Goal: Complete application form

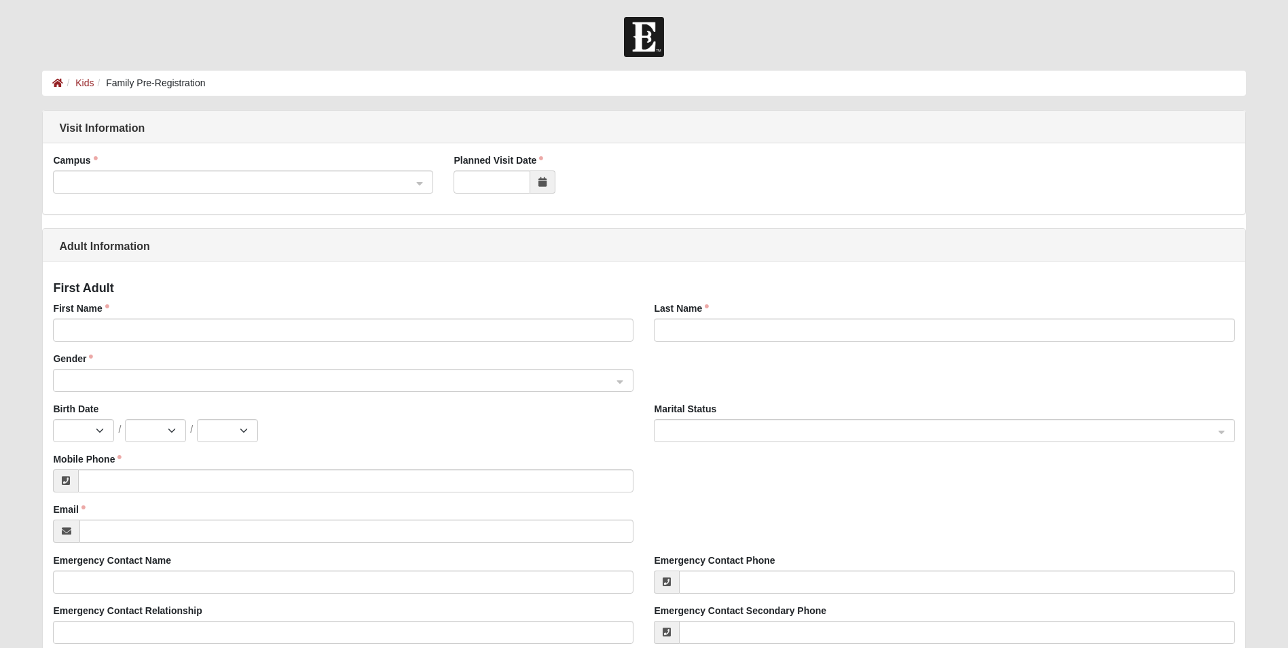
click at [179, 182] on span at bounding box center [237, 182] width 350 height 15
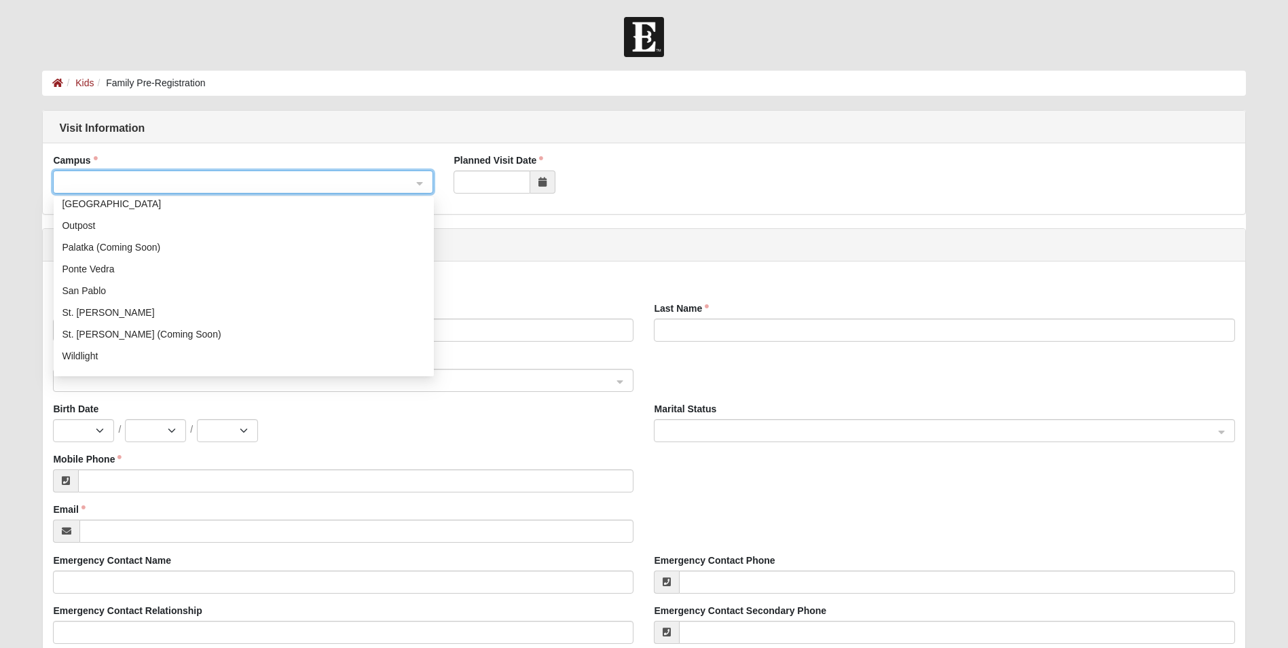
scroll to position [174, 0]
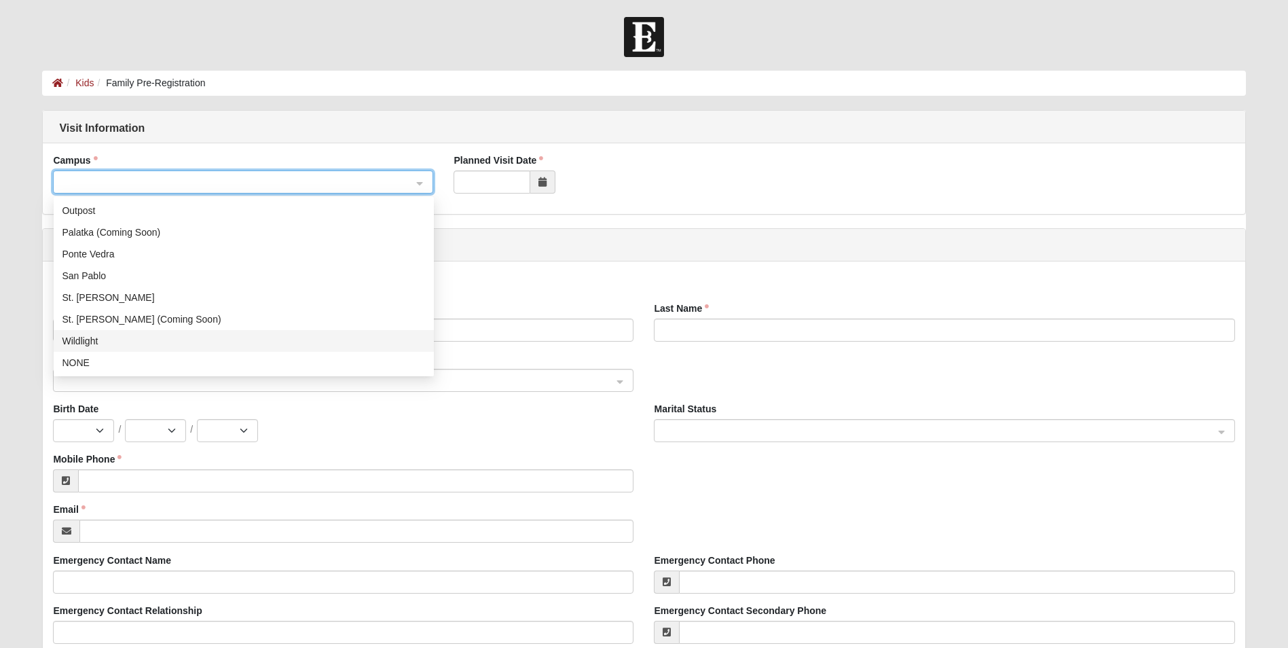
click at [104, 340] on div "Wildlight" at bounding box center [244, 340] width 364 height 15
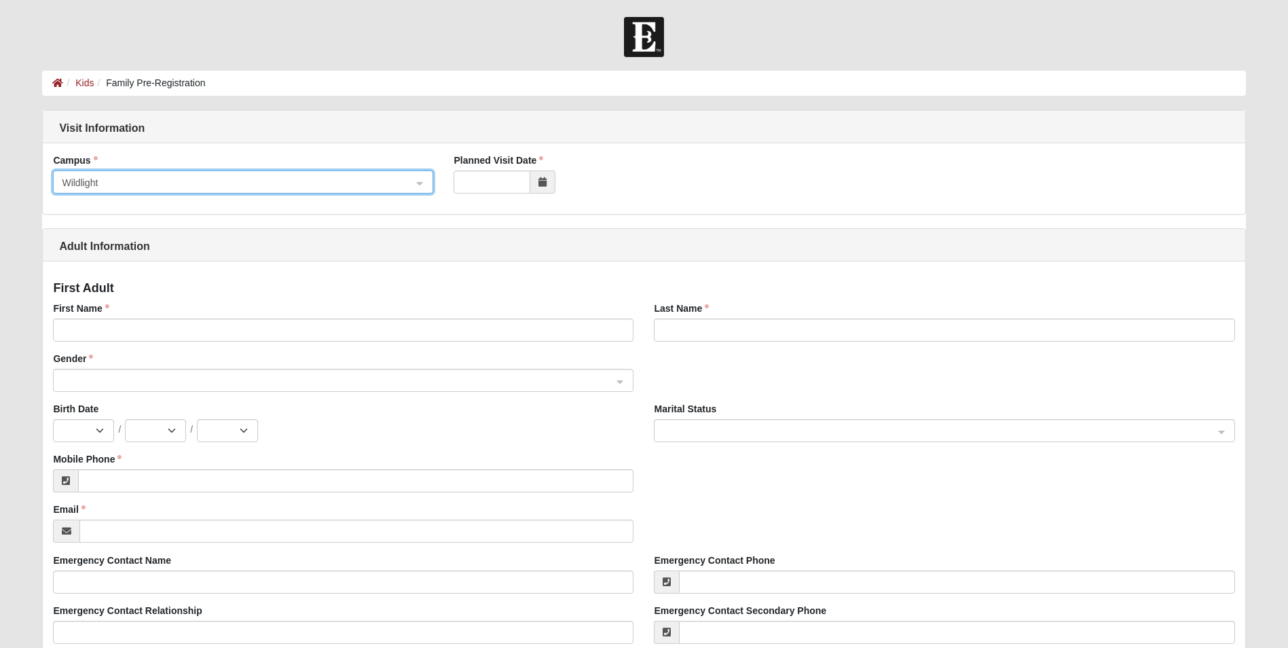
click at [533, 183] on span at bounding box center [542, 181] width 25 height 23
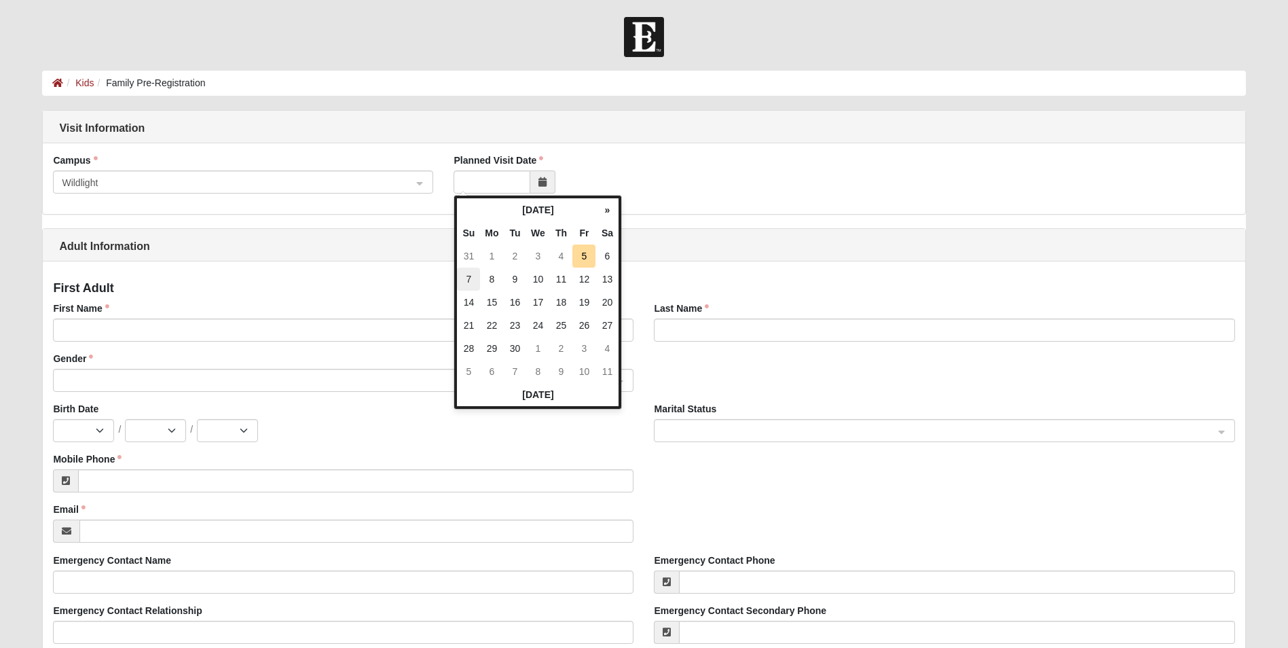
click at [472, 276] on td "7" at bounding box center [468, 279] width 23 height 23
type input "[DATE]"
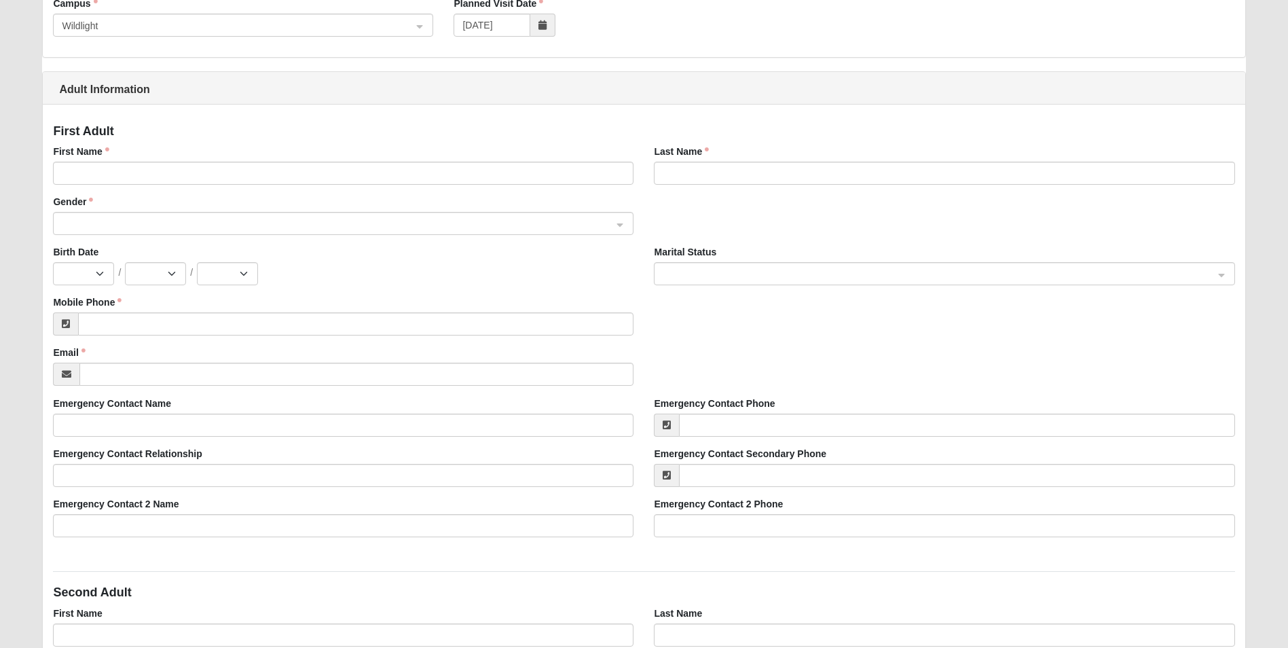
scroll to position [68, 0]
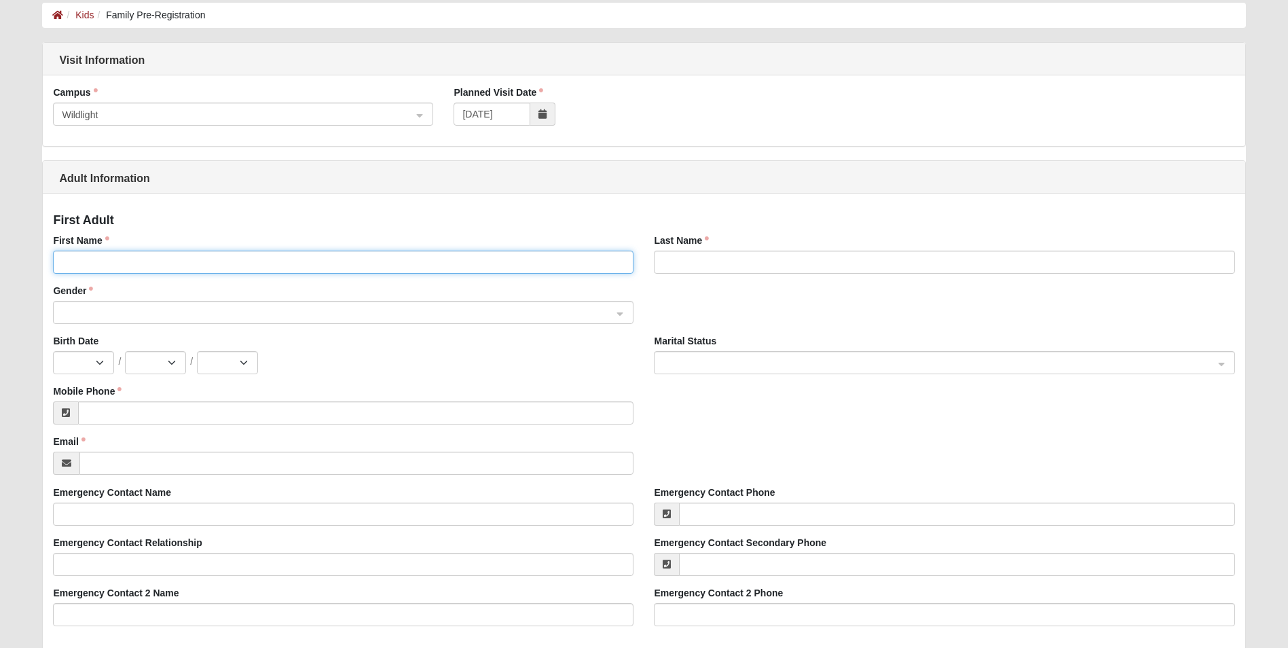
click at [84, 253] on input "First Name" at bounding box center [343, 262] width 581 height 23
type input "[PERSON_NAME]"
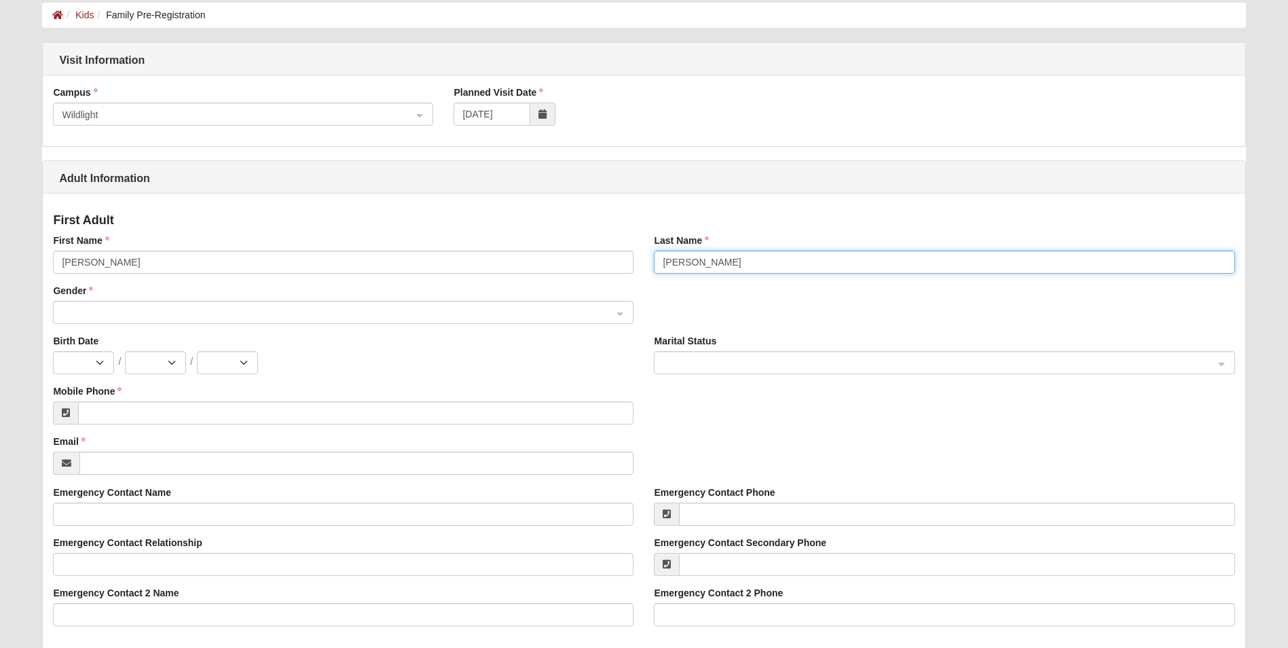
type input "[PERSON_NAME]"
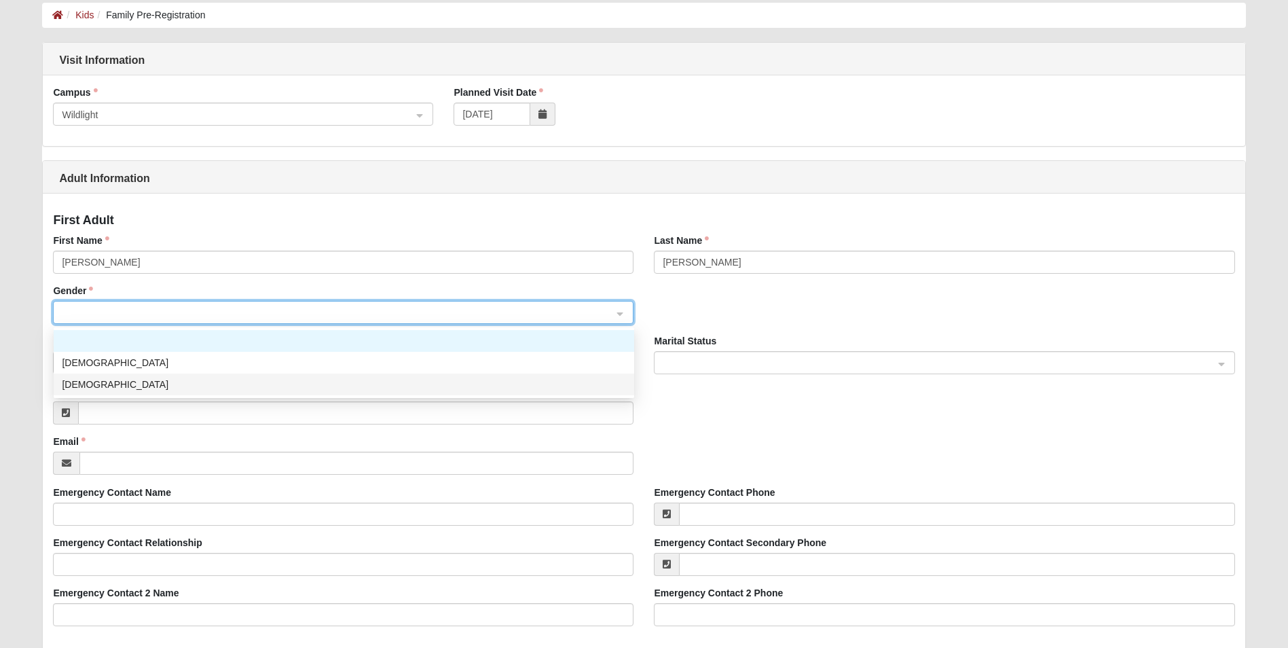
click at [78, 384] on div "[DEMOGRAPHIC_DATA]" at bounding box center [344, 384] width 564 height 15
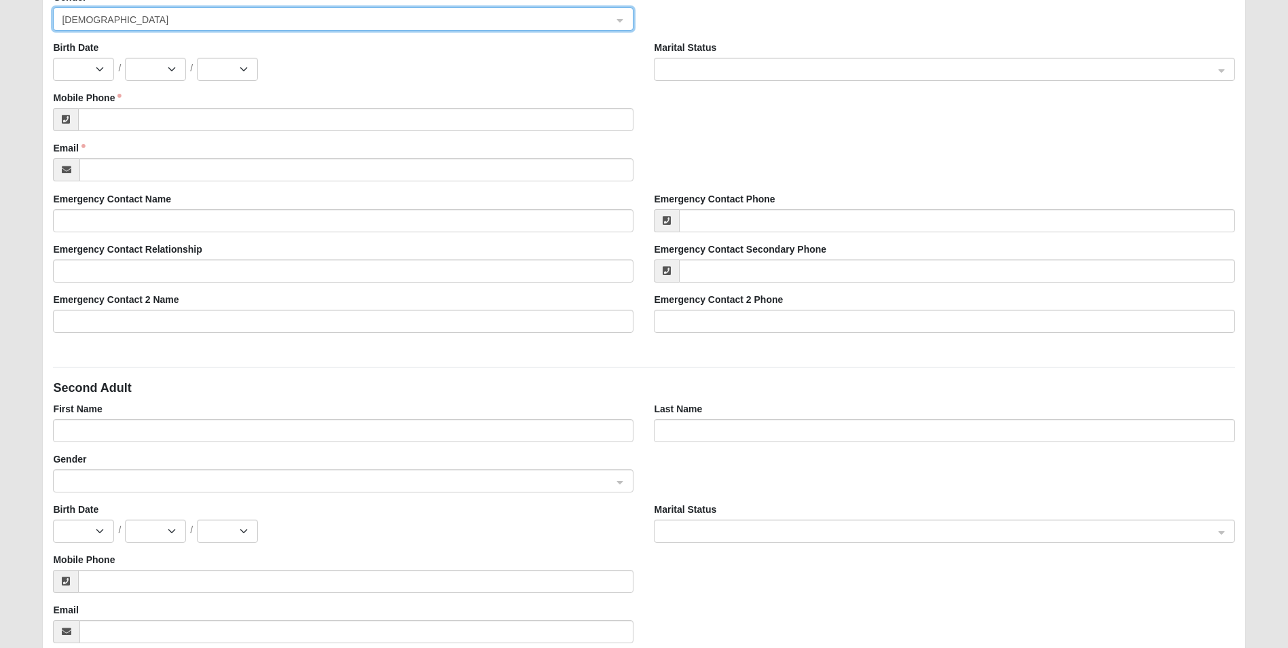
scroll to position [136, 0]
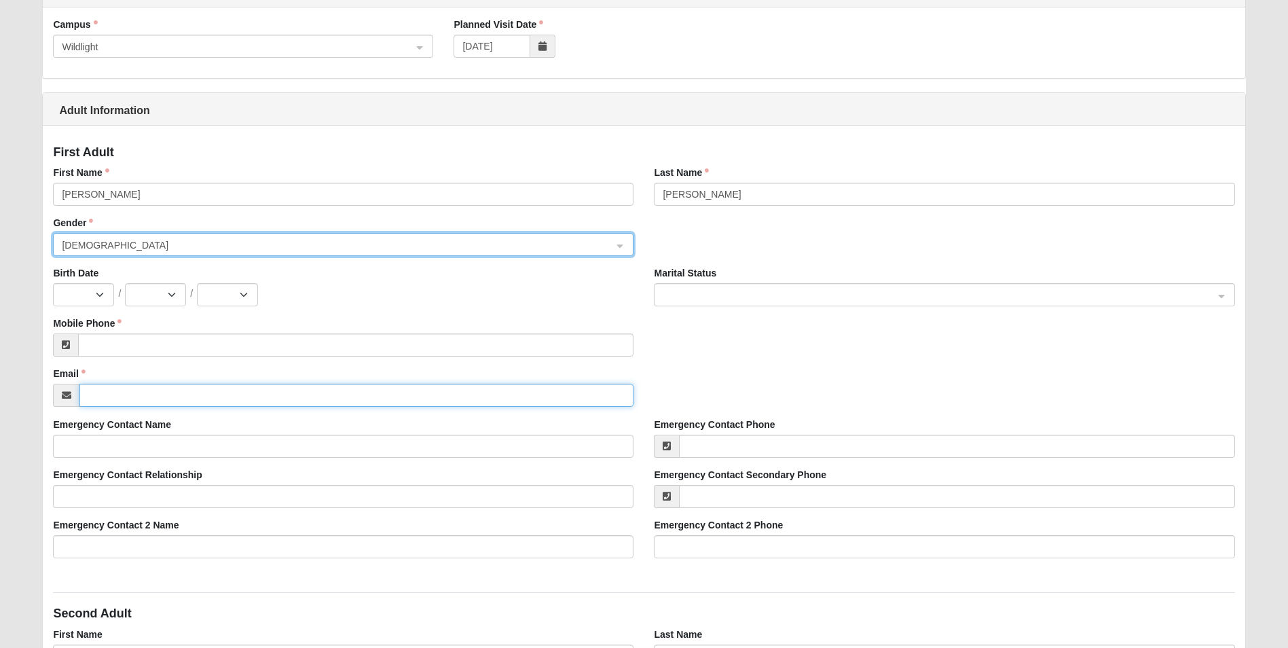
click at [123, 394] on input "Email" at bounding box center [356, 395] width 554 height 23
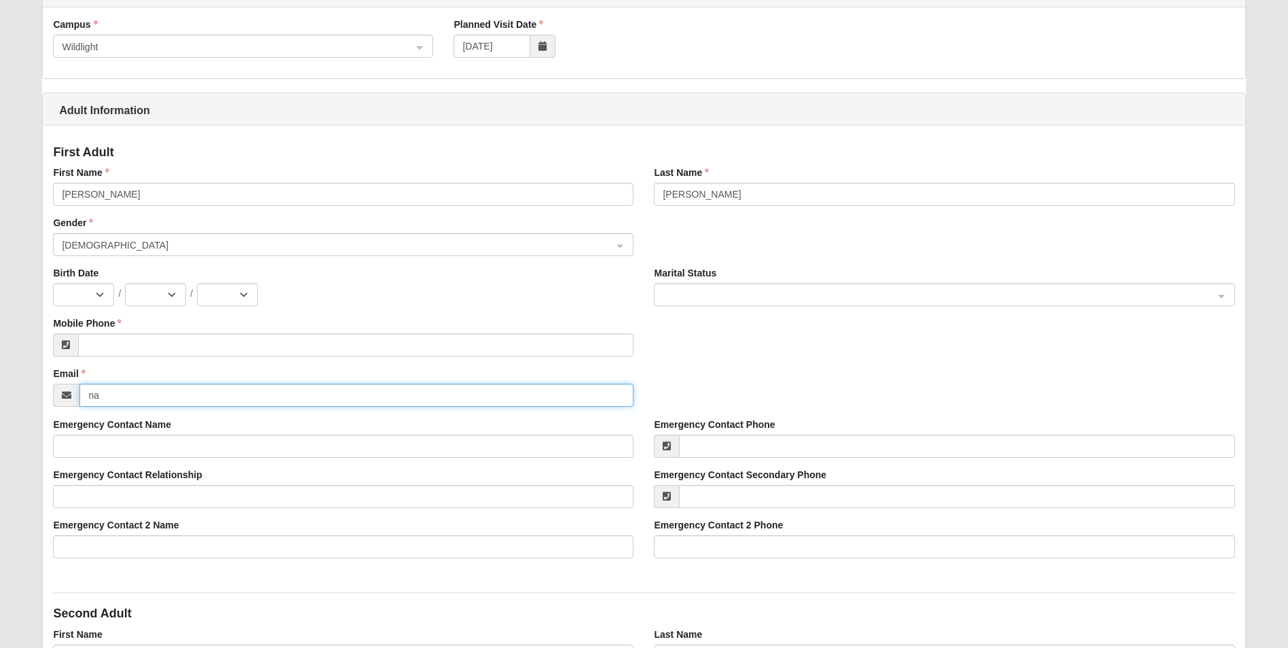
type input "n"
